Goal: Check status: Check status

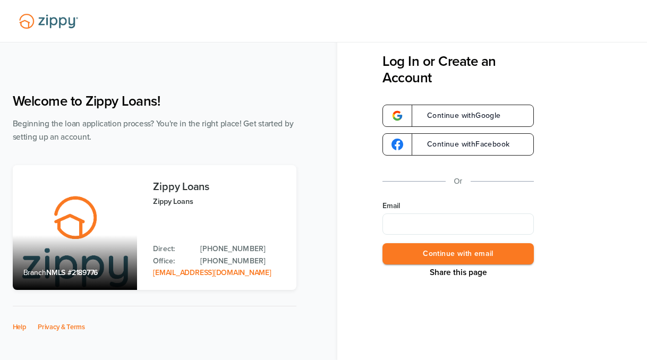
click at [433, 224] on input "Email" at bounding box center [458, 224] width 151 height 21
type input "**********"
click at [471, 255] on button "Continue with email" at bounding box center [458, 254] width 151 height 22
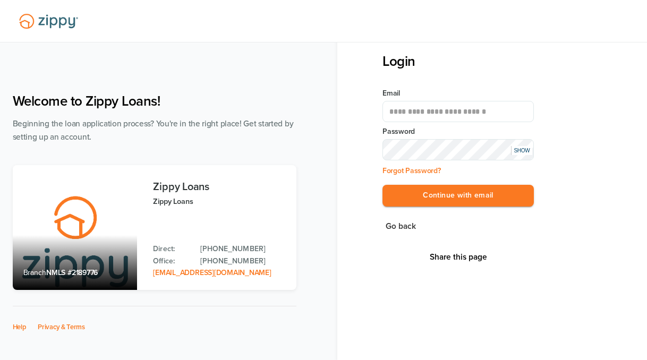
click at [524, 153] on div "SHOW" at bounding box center [521, 150] width 21 height 9
click at [455, 196] on button "Continue with email" at bounding box center [458, 196] width 151 height 22
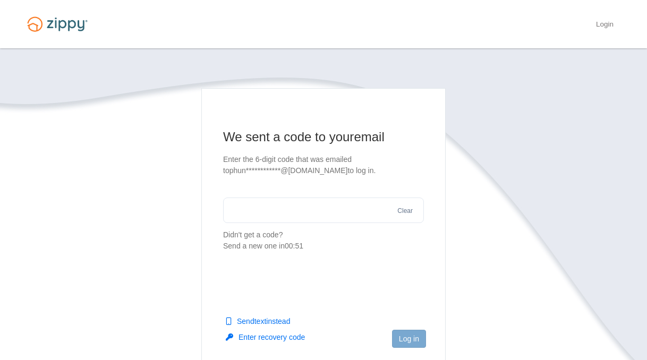
click at [297, 213] on input "text" at bounding box center [323, 211] width 201 height 26
type input "******"
click at [403, 336] on button "Log in" at bounding box center [409, 339] width 34 height 18
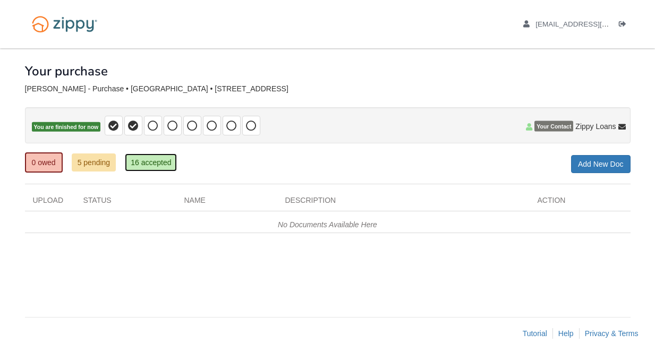
click at [170, 166] on link "16 accepted" at bounding box center [151, 163] width 52 height 18
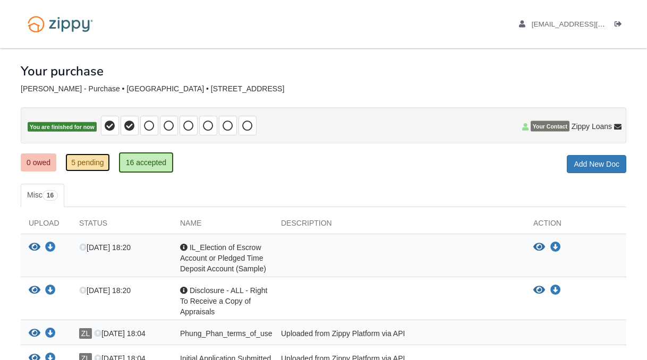
click at [99, 161] on link "5 pending" at bounding box center [87, 163] width 45 height 18
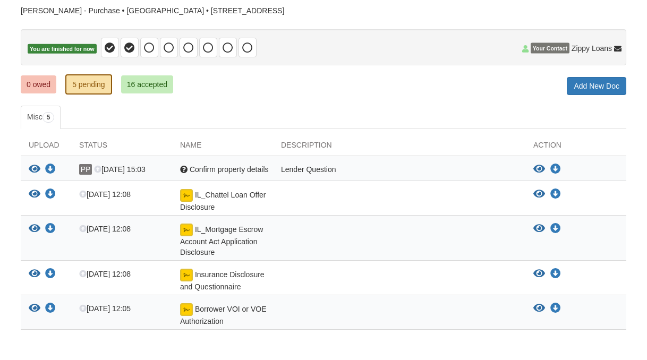
scroll to position [80, 0]
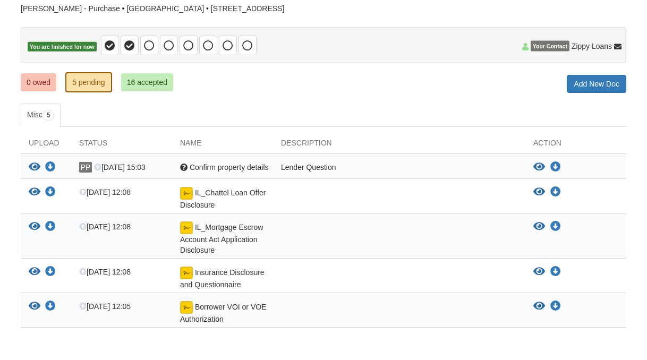
click at [224, 172] on div "Question Confirm property details" at bounding box center [222, 169] width 101 height 14
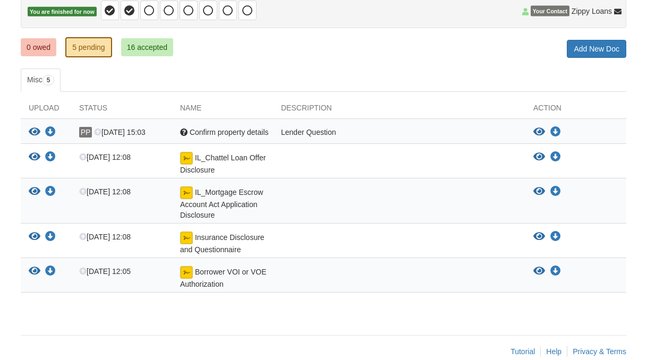
scroll to position [114, 0]
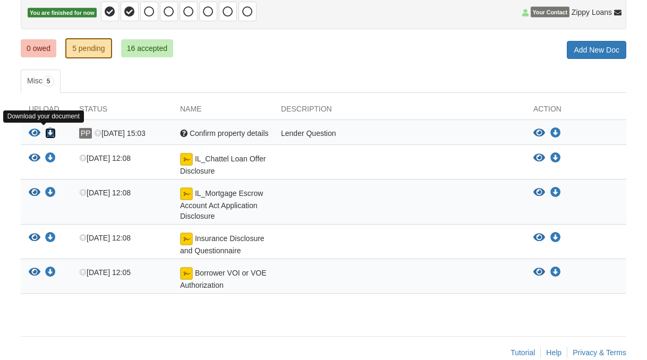
click at [53, 133] on icon "Download Confirm property details" at bounding box center [50, 133] width 11 height 11
click at [35, 133] on icon "View Confirm property details" at bounding box center [35, 133] width 12 height 11
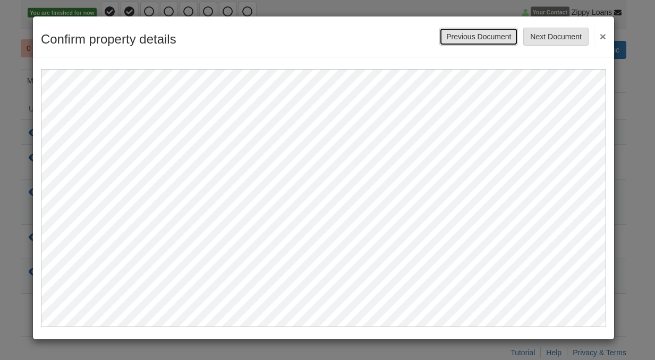
click at [477, 35] on button "Previous Document" at bounding box center [478, 37] width 79 height 18
click at [604, 37] on button "×" at bounding box center [600, 36] width 12 height 19
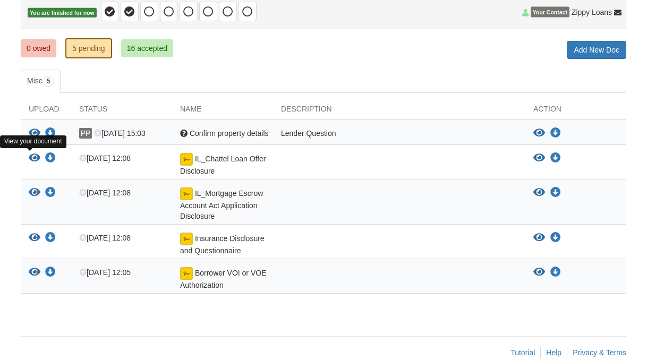
click at [32, 158] on icon "View IL_Chattel Loan Offer Disclosure" at bounding box center [35, 158] width 12 height 11
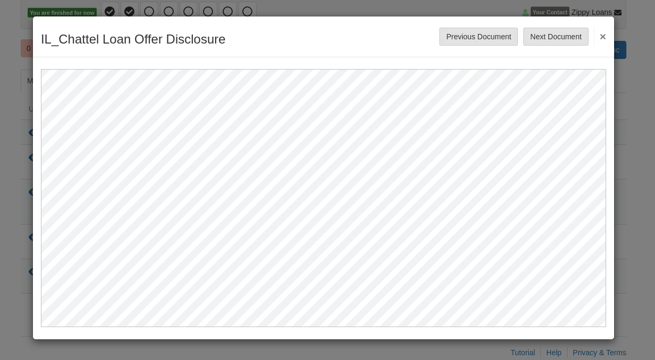
click at [601, 35] on button "×" at bounding box center [600, 36] width 12 height 19
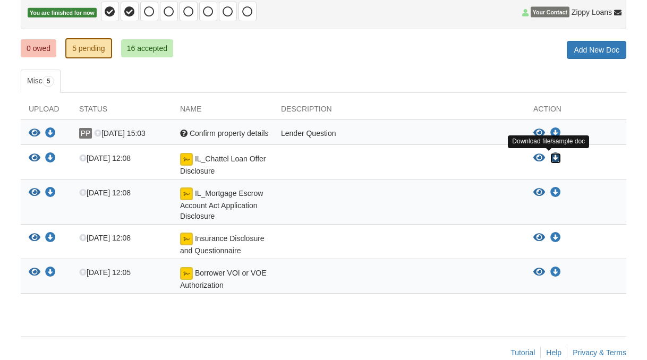
click at [555, 157] on icon "Download IL_Chattel Loan Offer Disclosure" at bounding box center [556, 158] width 11 height 11
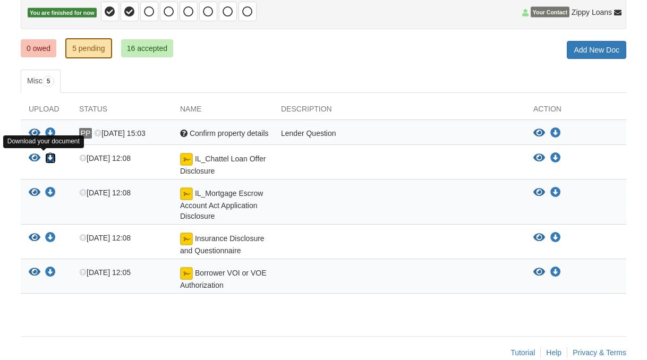
click at [52, 158] on icon "Download IL_Chattel Loan Offer Disclosure" at bounding box center [50, 158] width 11 height 11
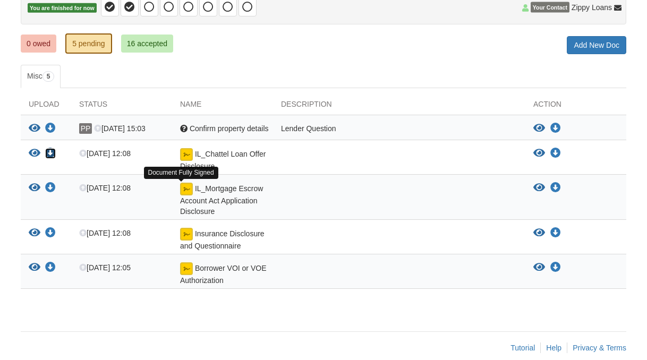
scroll to position [122, 0]
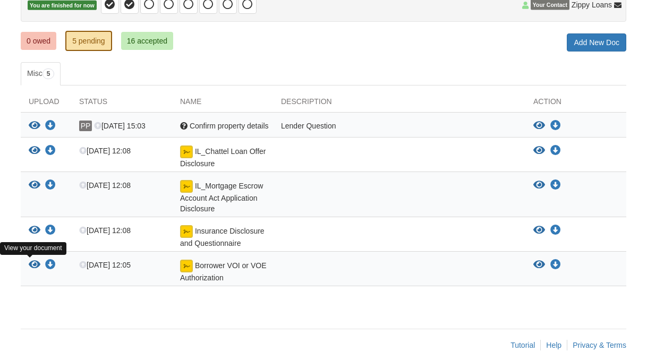
click at [32, 266] on icon "View Borrower VOI or VOE Authorization" at bounding box center [35, 265] width 12 height 11
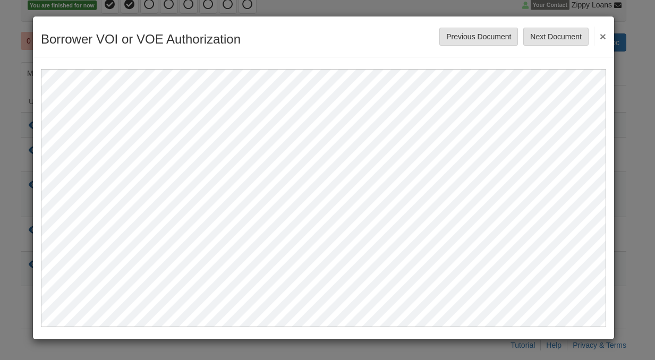
click at [603, 35] on button "×" at bounding box center [600, 36] width 12 height 19
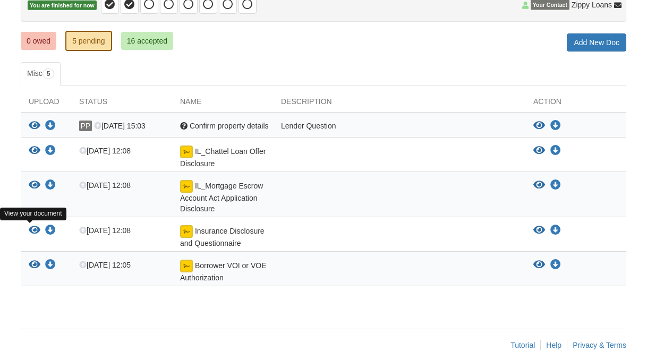
click at [35, 230] on icon "View Insurance Disclosure and Questionnaire" at bounding box center [35, 230] width 12 height 11
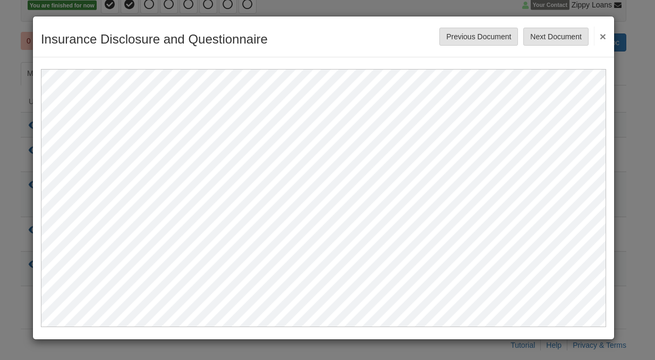
click at [603, 36] on button "×" at bounding box center [600, 36] width 12 height 19
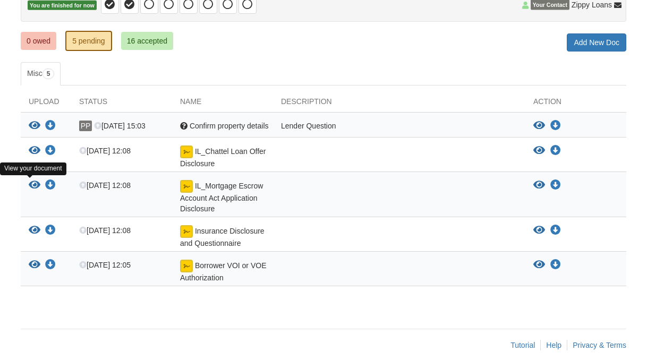
click at [31, 183] on icon "View IL_Mortgage Escrow Account Act Application Disclosure" at bounding box center [35, 185] width 12 height 11
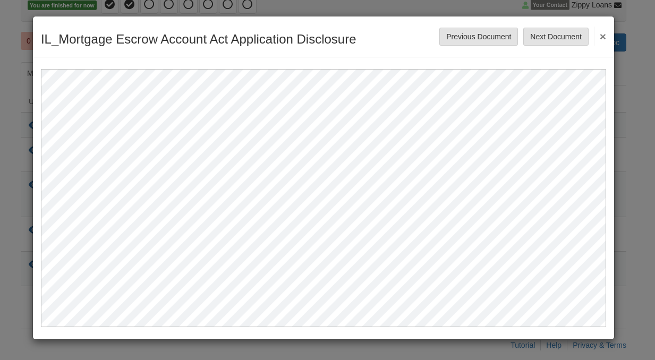
click at [605, 36] on button "×" at bounding box center [600, 36] width 12 height 19
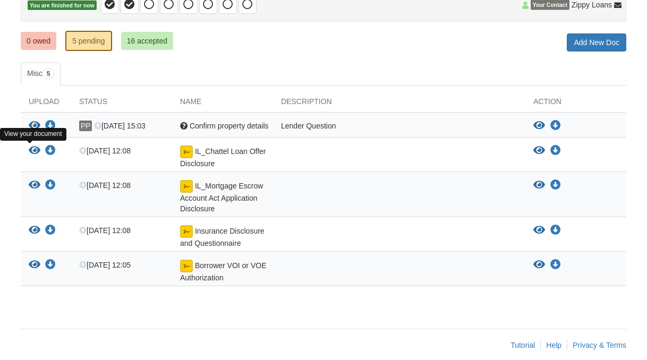
click at [37, 149] on icon "View IL_Chattel Loan Offer Disclosure" at bounding box center [35, 151] width 12 height 11
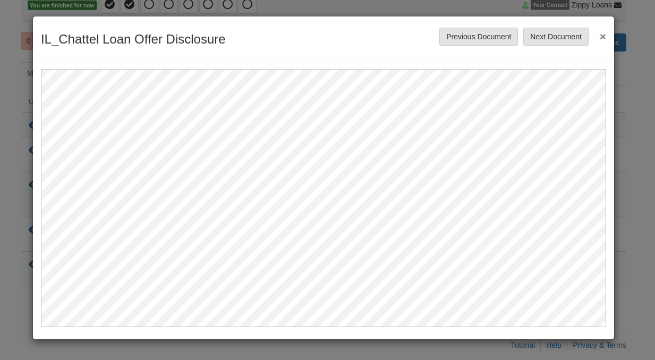
click at [603, 38] on button "×" at bounding box center [600, 36] width 12 height 19
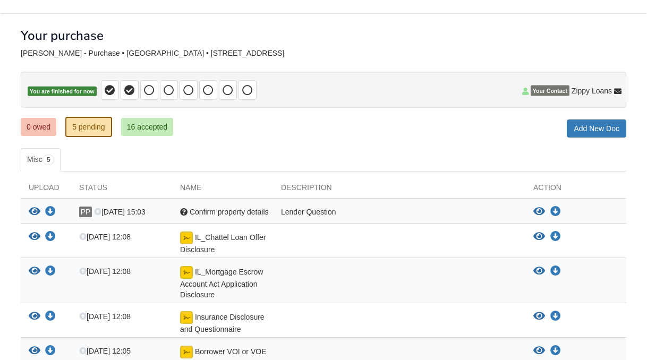
scroll to position [33, 0]
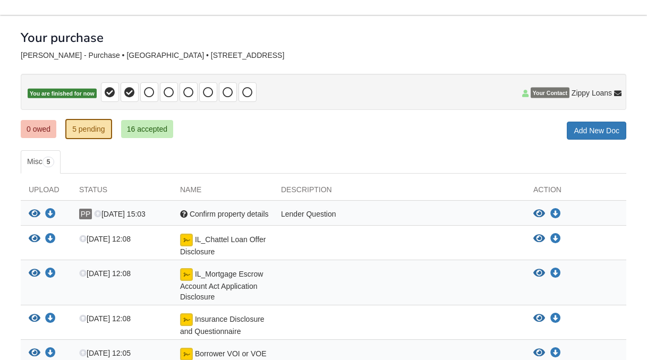
click at [552, 90] on span "Your Contact" at bounding box center [550, 93] width 39 height 11
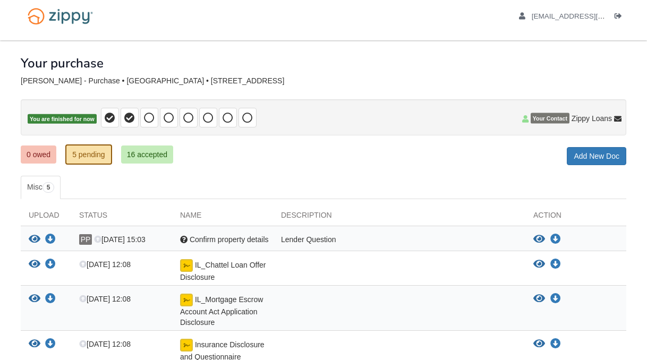
scroll to position [10, 0]
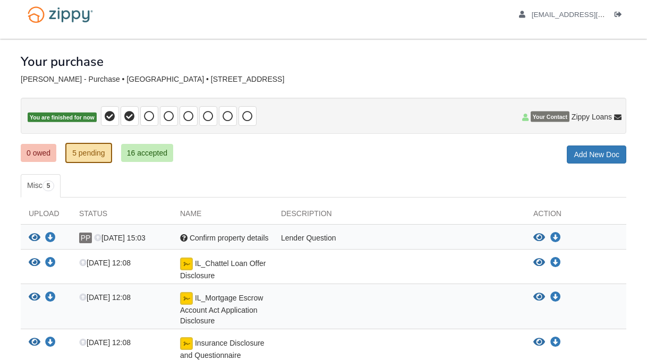
click at [558, 117] on span "Your Contact" at bounding box center [550, 117] width 39 height 11
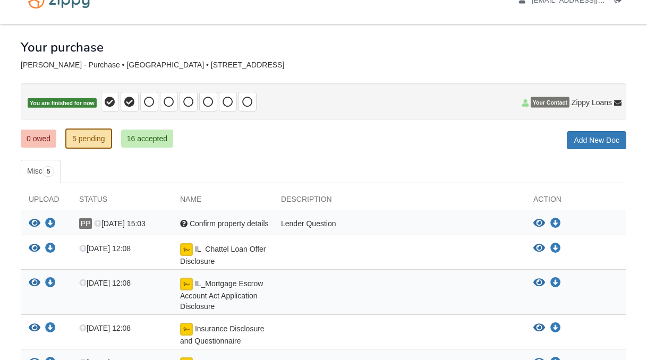
scroll to position [0, 0]
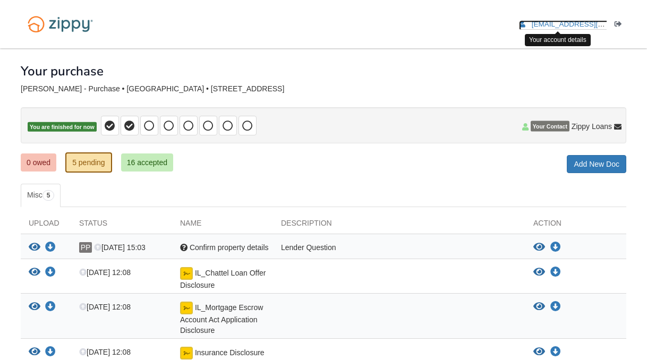
click at [573, 23] on span "[EMAIL_ADDRESS][DOMAIN_NAME]" at bounding box center [593, 24] width 122 height 8
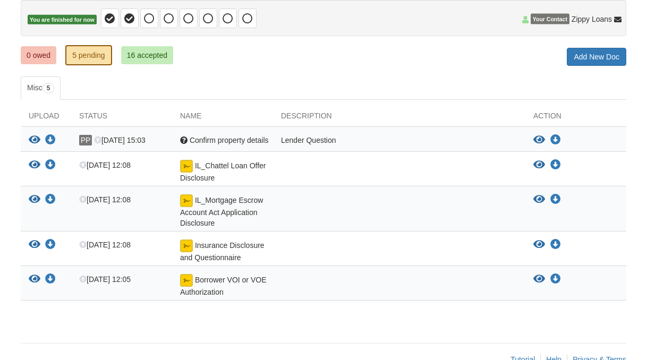
scroll to position [134, 0]
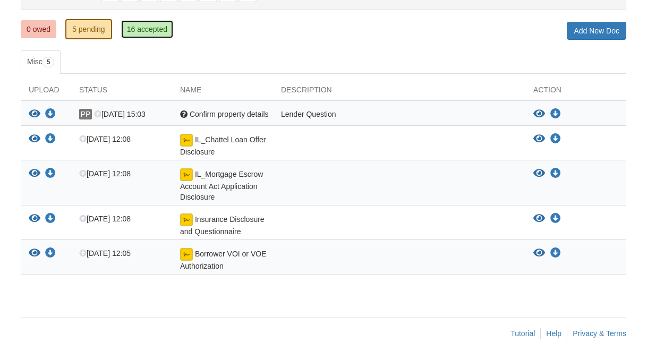
click at [159, 27] on link "16 accepted" at bounding box center [147, 29] width 52 height 18
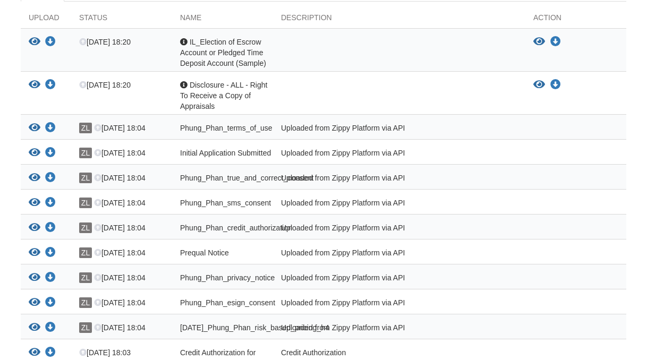
scroll to position [210, 0]
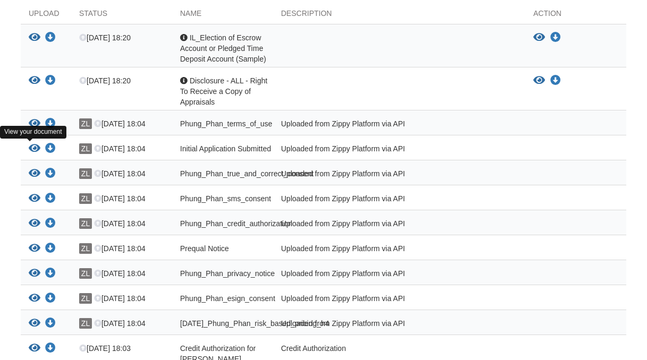
click at [37, 147] on icon "View Initial Application Submitted" at bounding box center [35, 148] width 12 height 11
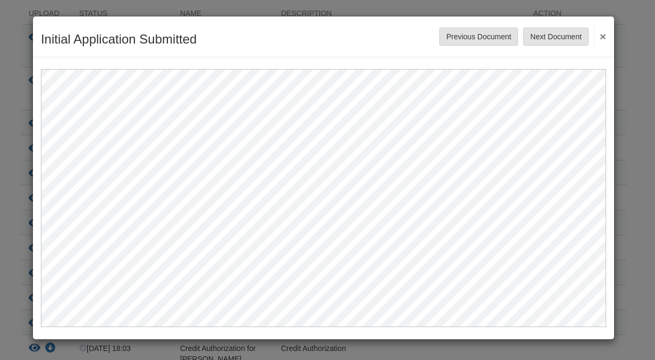
click at [604, 36] on button "×" at bounding box center [600, 36] width 12 height 19
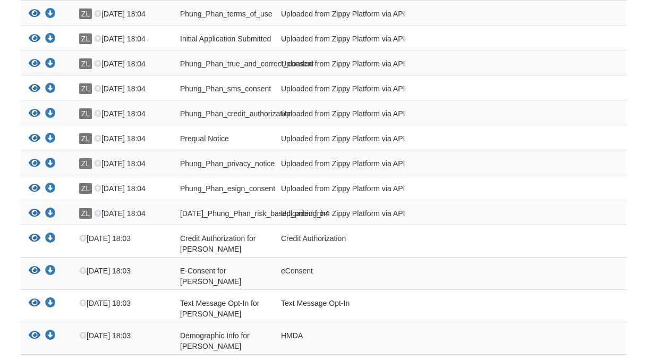
scroll to position [432, 0]
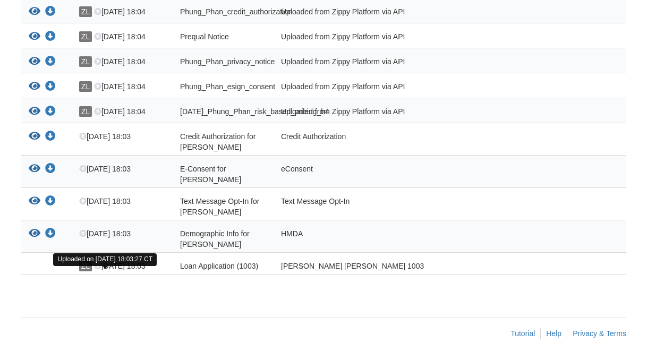
click at [122, 265] on span "Sep 12 18:03" at bounding box center [120, 266] width 52 height 9
click at [232, 268] on span "Loan Application (1003)" at bounding box center [219, 266] width 78 height 9
click at [40, 265] on div at bounding box center [46, 266] width 50 height 11
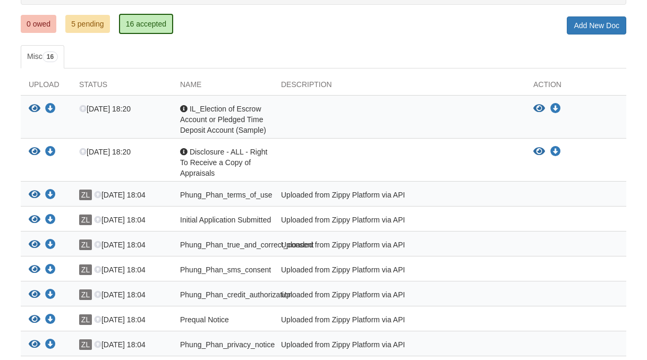
scroll to position [79, 0]
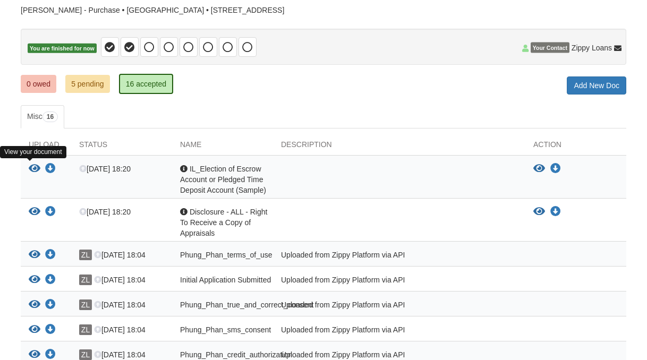
click at [35, 168] on icon "View IL_Election of Escrow Account or Pledged Time Deposit Account (Sample)" at bounding box center [35, 169] width 12 height 11
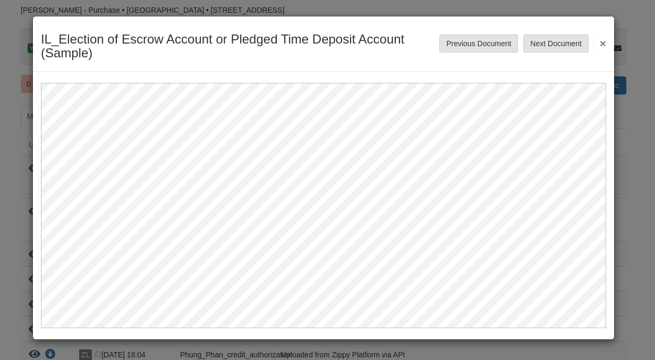
click at [604, 43] on button "×" at bounding box center [600, 42] width 12 height 19
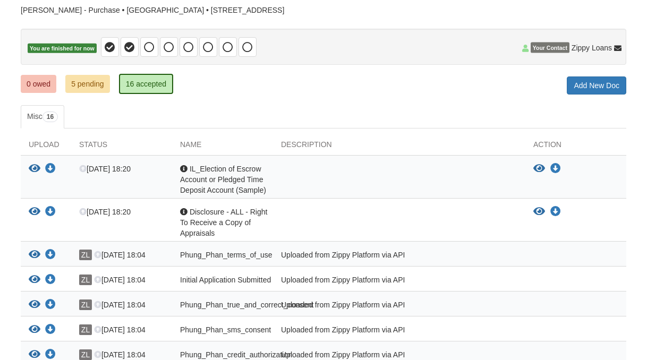
scroll to position [0, 0]
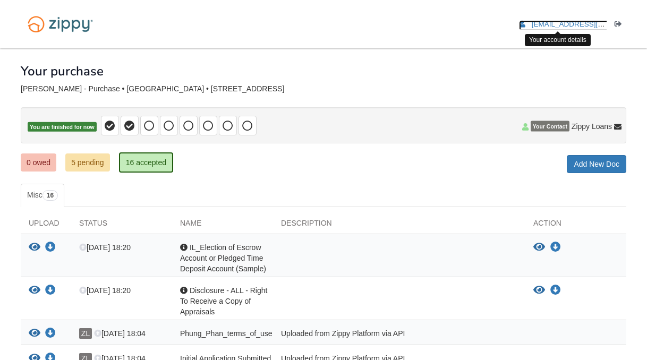
click at [574, 22] on span "[EMAIL_ADDRESS][DOMAIN_NAME]" at bounding box center [593, 24] width 122 height 8
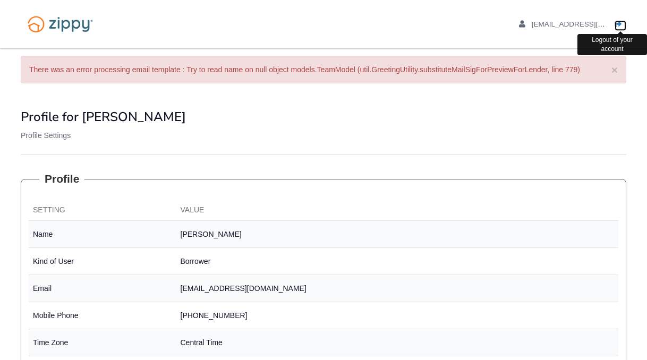
click at [622, 24] on icon "Log out" at bounding box center [618, 24] width 7 height 7
